Goal: Task Accomplishment & Management: Manage account settings

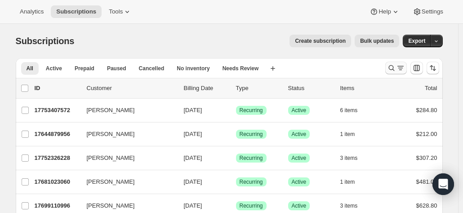
click at [393, 63] on button "Search and filter results" at bounding box center [397, 68] width 22 height 13
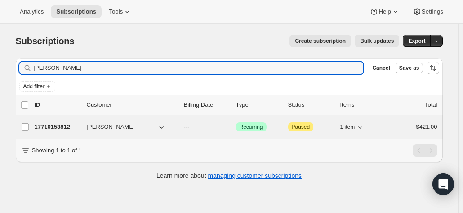
type input "stephen cross"
click at [74, 128] on p "17710153812" at bounding box center [57, 126] width 45 height 9
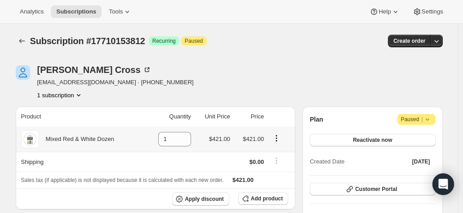
scroll to position [90, 0]
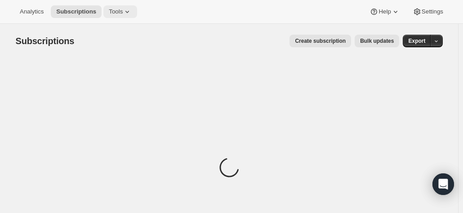
click at [115, 10] on span "Tools" at bounding box center [116, 11] width 14 height 7
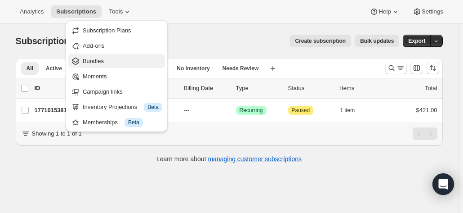
click at [91, 60] on span "Bundles" at bounding box center [93, 61] width 21 height 7
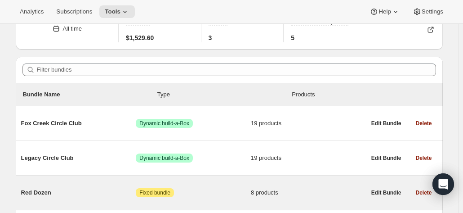
scroll to position [90, 0]
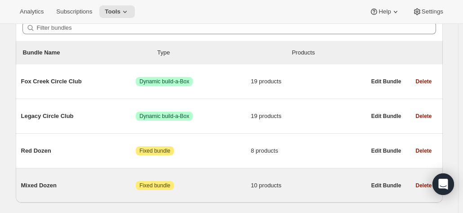
click at [49, 186] on span "Mixed Dozen" at bounding box center [78, 185] width 115 height 9
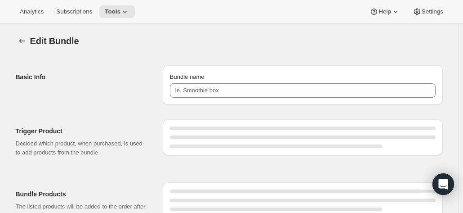
type input "Mixed Dozen"
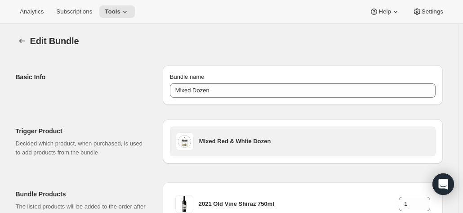
click at [238, 140] on h3 "Mixed Red & White Dozen" at bounding box center [314, 141] width 231 height 9
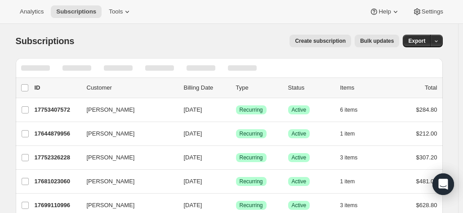
click at [342, 64] on div at bounding box center [229, 68] width 427 height 20
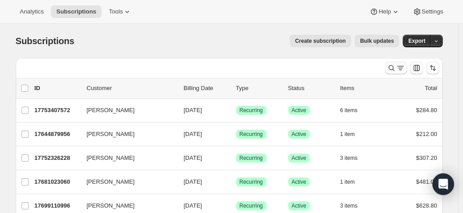
click at [400, 68] on icon "Search and filter results" at bounding box center [400, 67] width 9 height 9
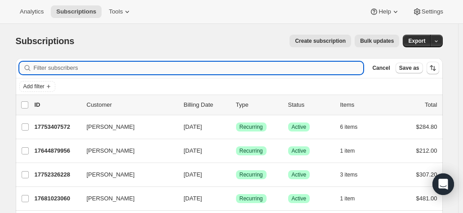
click at [40, 70] on input "Filter subscribers" at bounding box center [199, 68] width 330 height 13
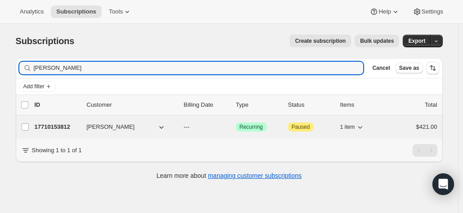
type input "stephen cross"
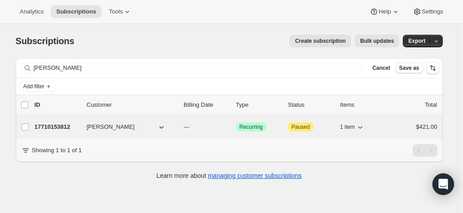
click at [69, 123] on p "17710153812" at bounding box center [57, 126] width 45 height 9
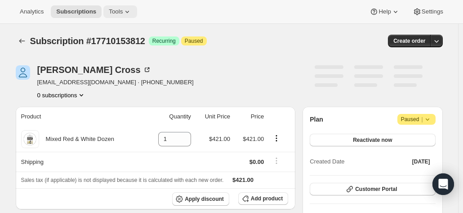
click at [114, 15] on span "Tools" at bounding box center [116, 11] width 14 height 7
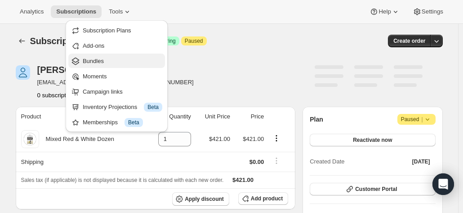
click at [95, 58] on span "Bundles" at bounding box center [93, 61] width 21 height 7
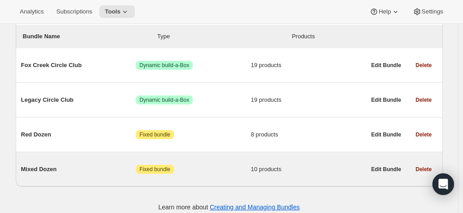
scroll to position [114, 0]
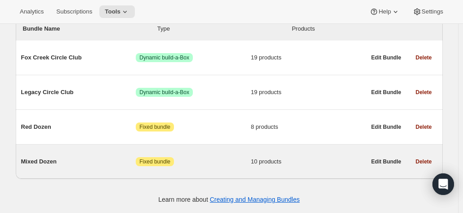
click at [45, 161] on span "Mixed Dozen" at bounding box center [78, 161] width 115 height 9
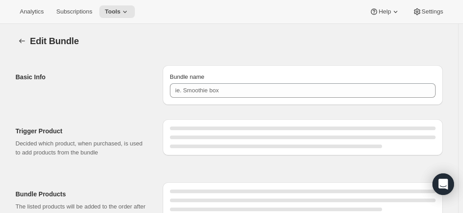
type input "Mixed Dozen"
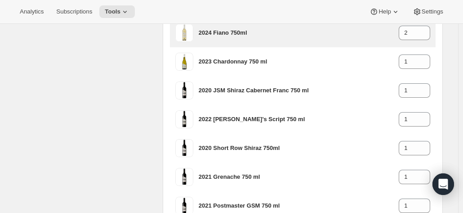
scroll to position [350, 0]
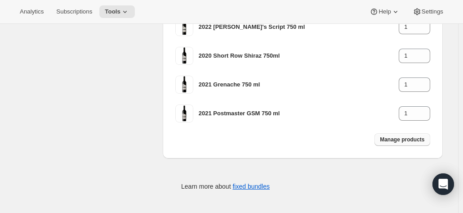
click at [404, 141] on span "Manage products" at bounding box center [402, 139] width 45 height 7
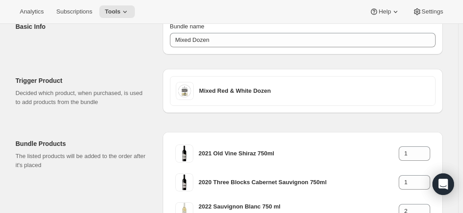
scroll to position [0, 0]
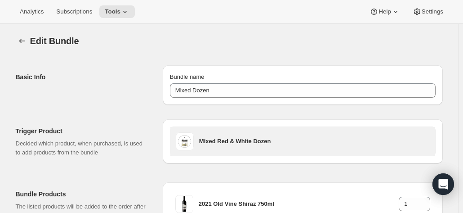
click at [225, 144] on h3 "Mixed Red & White Dozen" at bounding box center [314, 141] width 231 height 9
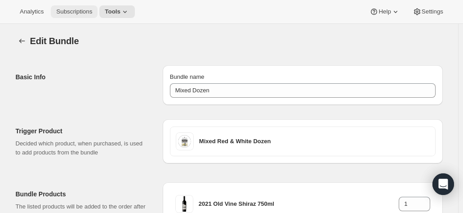
click at [67, 16] on button "Subscriptions" at bounding box center [74, 11] width 47 height 13
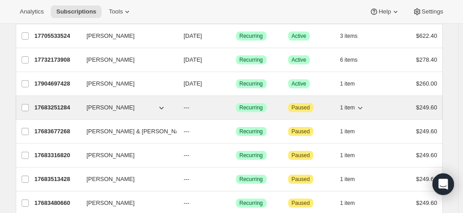
scroll to position [180, 0]
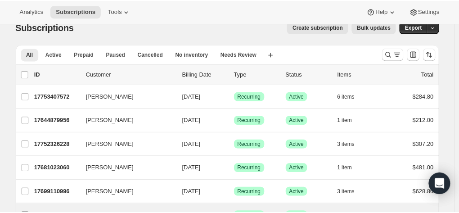
scroll to position [0, 0]
